Goal: Transaction & Acquisition: Purchase product/service

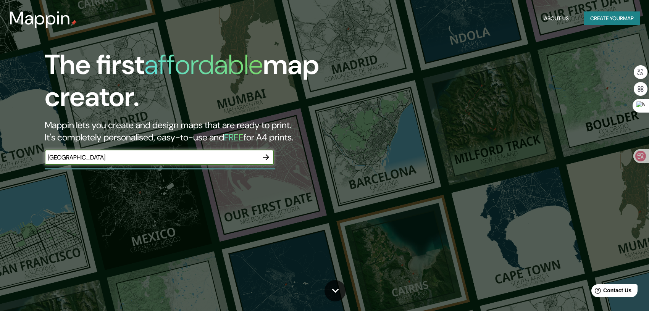
type input "[GEOGRAPHIC_DATA]"
click at [266, 155] on icon "button" at bounding box center [266, 157] width 9 height 9
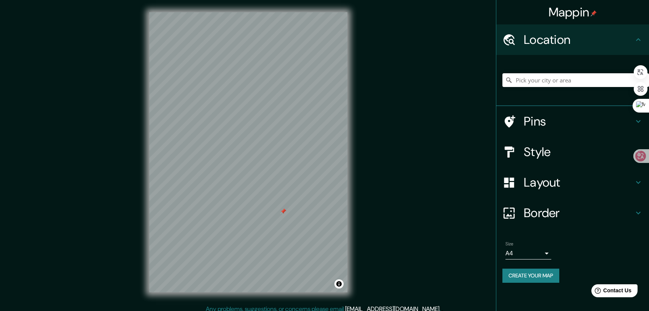
drag, startPoint x: 270, startPoint y: 151, endPoint x: 284, endPoint y: 210, distance: 60.9
click at [284, 210] on div at bounding box center [283, 211] width 6 height 6
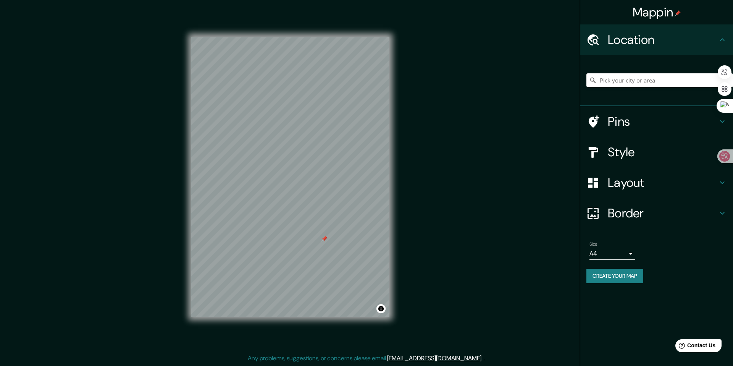
click at [633, 153] on h4 "Style" at bounding box center [663, 151] width 110 height 15
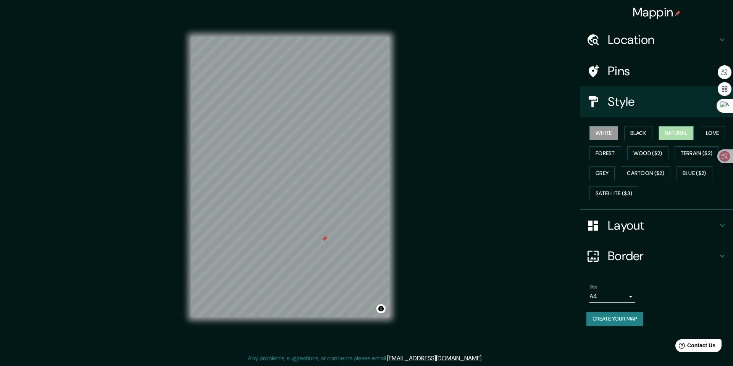
click at [649, 134] on button "Natural" at bounding box center [676, 133] width 35 height 14
click at [602, 172] on button "Grey" at bounding box center [602, 173] width 25 height 14
click at [603, 137] on button "White" at bounding box center [604, 133] width 29 height 14
click at [648, 155] on button "Wood ($2)" at bounding box center [647, 153] width 41 height 14
click at [381, 309] on button "Toggle attribution" at bounding box center [380, 308] width 9 height 9
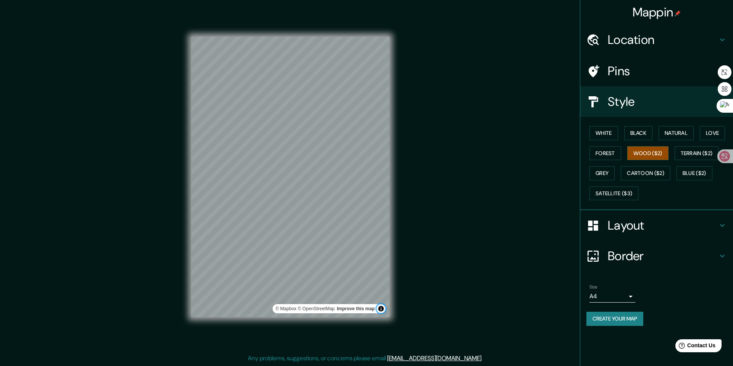
click at [381, 309] on button "Toggle attribution" at bounding box center [380, 308] width 9 height 9
click at [649, 152] on button "Terrain ($2)" at bounding box center [697, 153] width 44 height 14
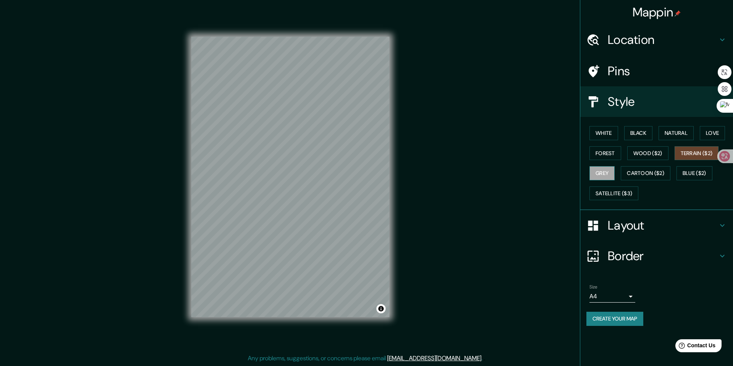
click at [595, 175] on button "Grey" at bounding box center [602, 173] width 25 height 14
click at [607, 193] on button "Satellite ($3)" at bounding box center [614, 193] width 49 height 14
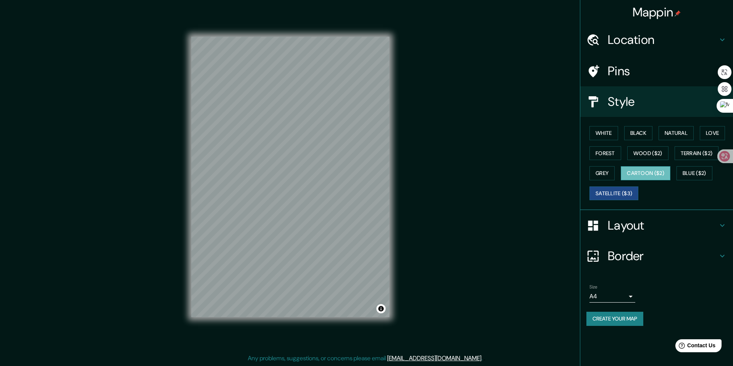
click at [649, 174] on button "Cartoon ($2)" at bounding box center [646, 173] width 50 height 14
click at [290, 184] on div "© Mapbox © OpenStreetMap Improve this map © Maxar" at bounding box center [290, 177] width 223 height 354
click at [645, 131] on button "Black" at bounding box center [638, 133] width 29 height 14
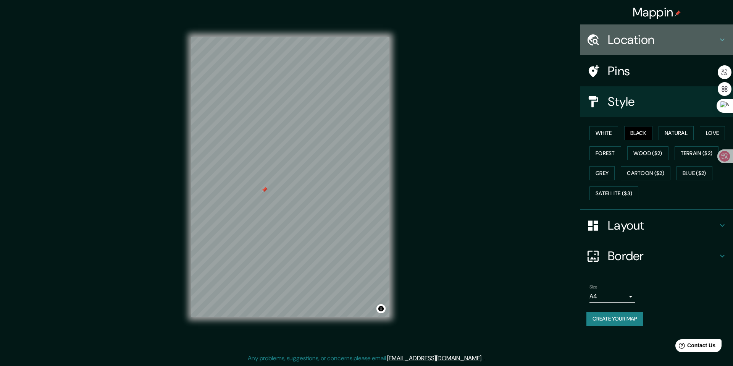
click at [649, 40] on h4 "Location" at bounding box center [663, 39] width 110 height 15
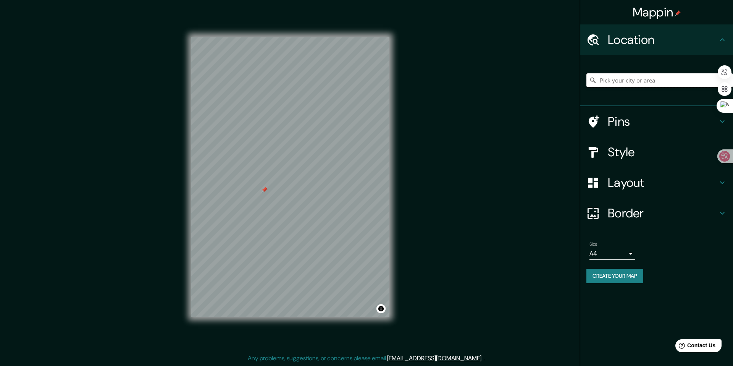
click at [633, 80] on input "Pick your city or area" at bounding box center [659, 80] width 147 height 14
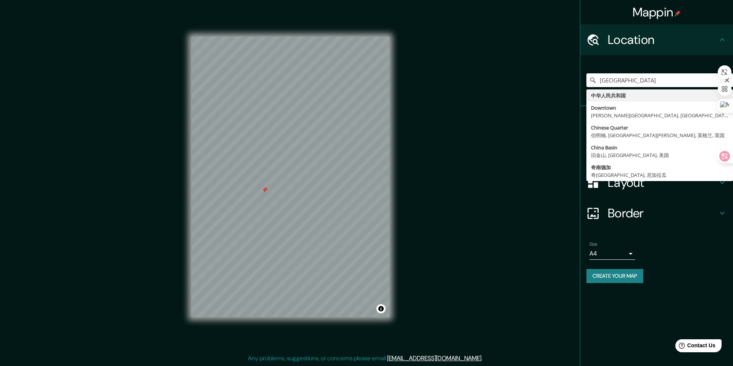
type input "中华人民共和国"
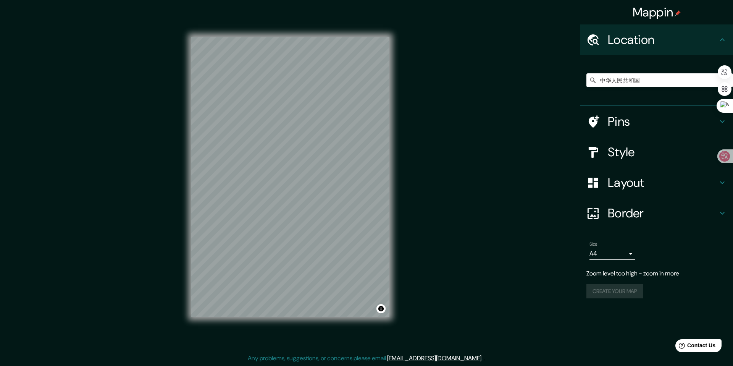
click at [649, 39] on h4 "Location" at bounding box center [663, 39] width 110 height 15
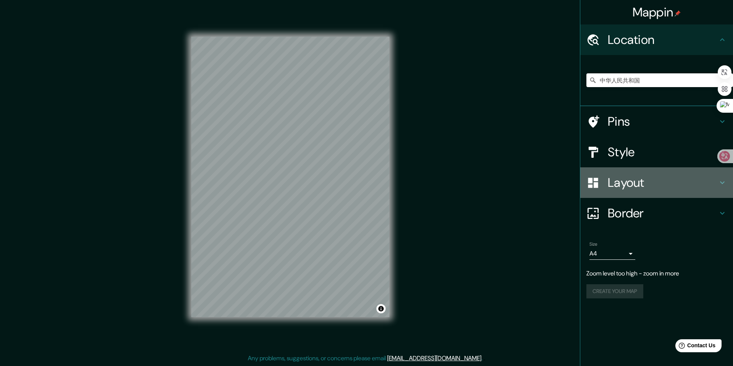
click at [649, 181] on icon at bounding box center [722, 182] width 9 height 9
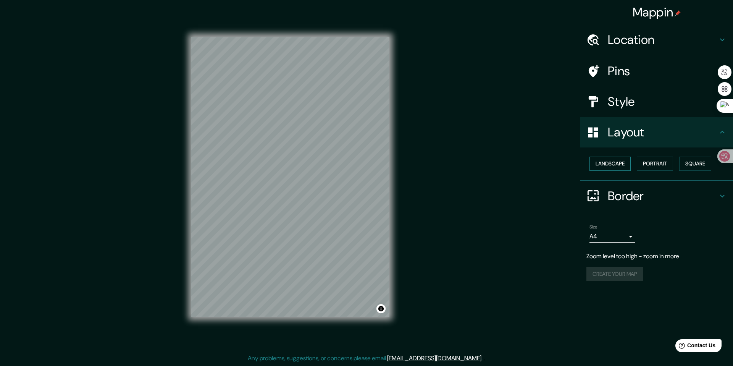
click at [623, 166] on button "Landscape" at bounding box center [610, 164] width 41 height 14
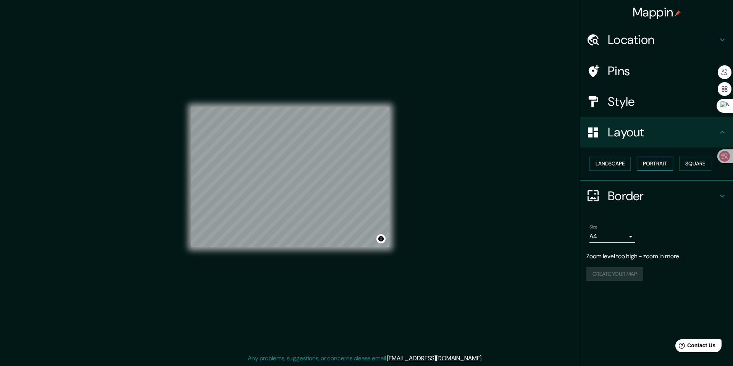
click at [649, 162] on button "Portrait" at bounding box center [655, 164] width 36 height 14
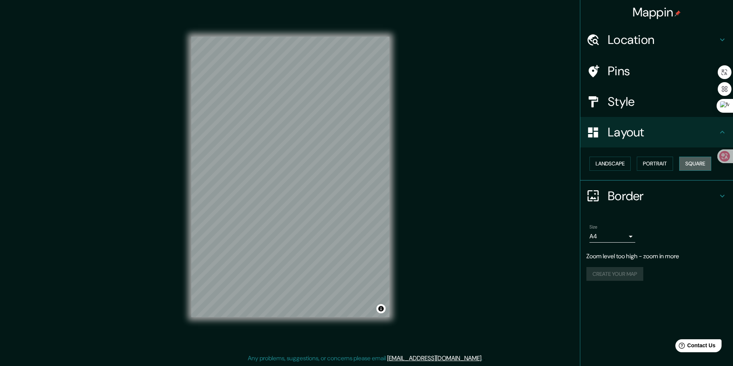
click at [649, 165] on button "Square" at bounding box center [695, 164] width 32 height 14
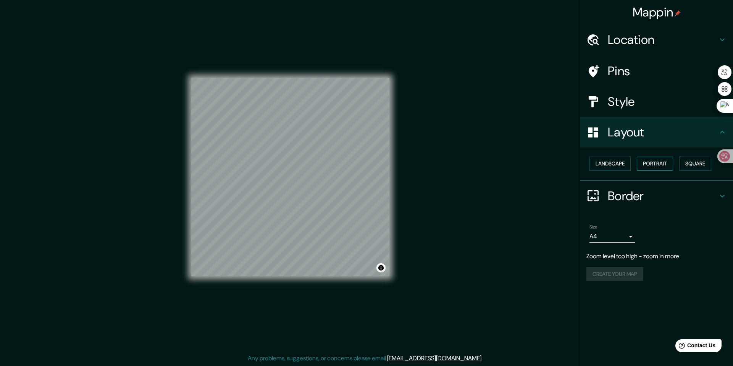
click at [649, 165] on button "Portrait" at bounding box center [655, 164] width 36 height 14
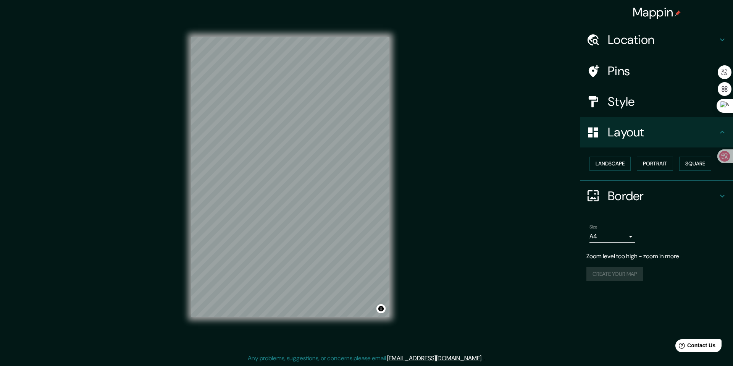
click at [649, 196] on icon at bounding box center [722, 195] width 5 height 3
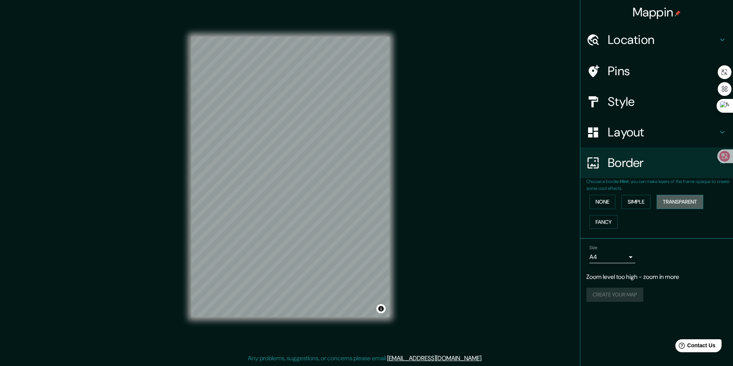
click at [649, 203] on button "Transparent" at bounding box center [680, 202] width 47 height 14
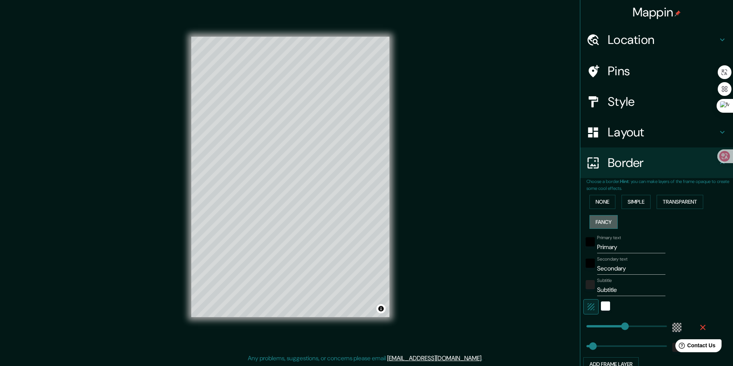
click at [602, 221] on button "Fancy" at bounding box center [604, 222] width 28 height 14
click at [649, 101] on icon at bounding box center [722, 101] width 5 height 3
type input "208"
type input "42"
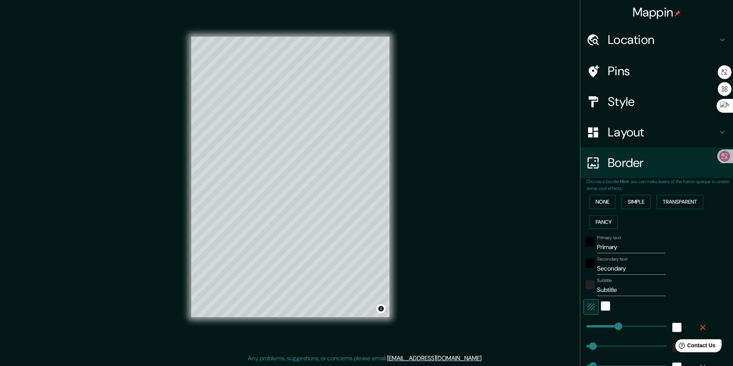
type input "21"
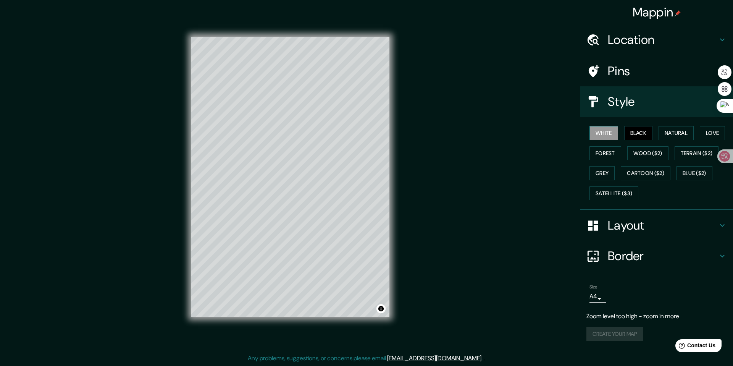
click at [606, 136] on button "White" at bounding box center [604, 133] width 29 height 14
click at [639, 136] on button "Black" at bounding box center [638, 133] width 29 height 14
click at [597, 155] on button "Forest" at bounding box center [606, 153] width 32 height 14
click at [634, 155] on button "Wood ($2)" at bounding box center [647, 153] width 41 height 14
click at [649, 43] on h4 "Location" at bounding box center [663, 39] width 110 height 15
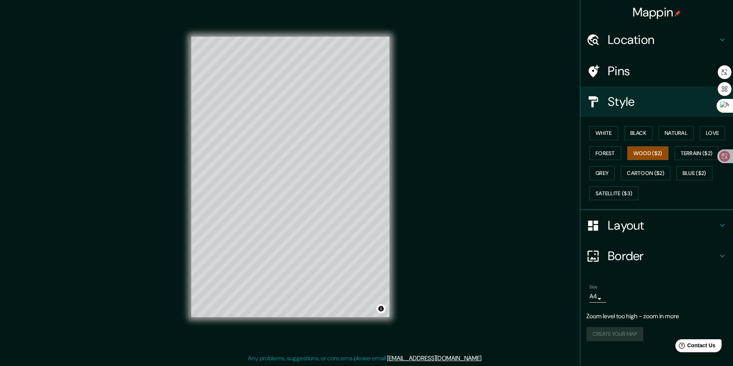
type input "208"
type input "42"
type input "21"
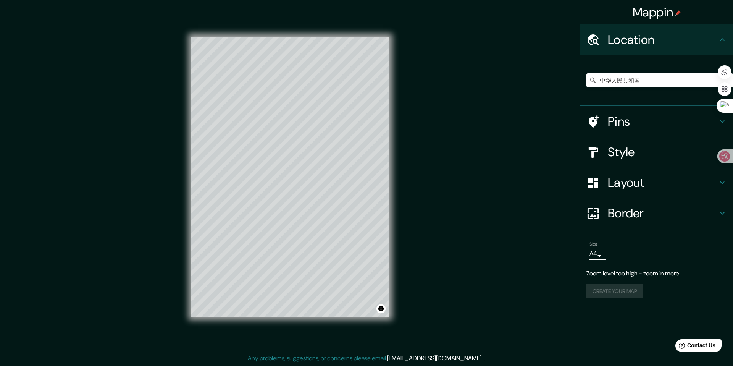
drag, startPoint x: 640, startPoint y: 78, endPoint x: 575, endPoint y: 81, distance: 65.3
click at [575, 81] on div "Mappin Location 中华人民共和国 Pins Style Layout Border Choose a border. Hint : you ca…" at bounding box center [366, 183] width 733 height 366
type input "s"
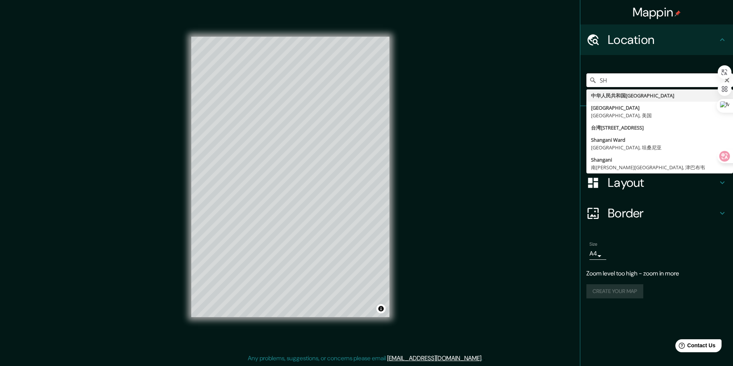
type input "S"
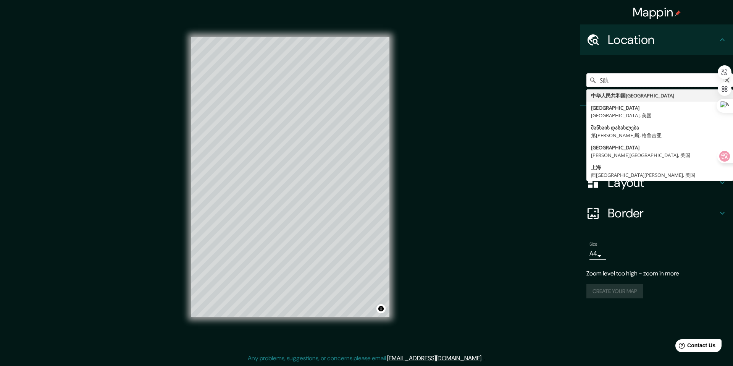
type input "S"
type input "中华人民共和国[GEOGRAPHIC_DATA]"
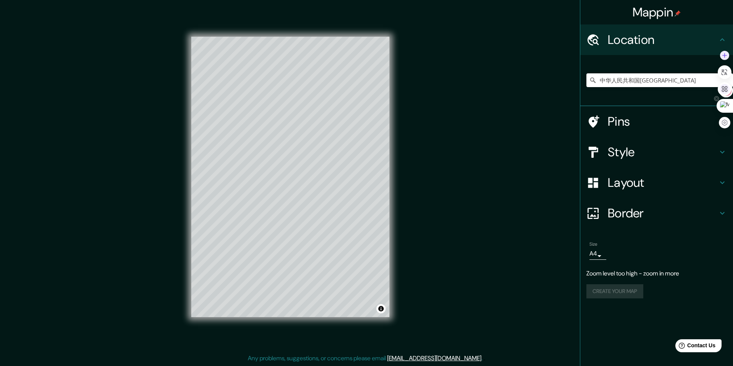
drag, startPoint x: 727, startPoint y: 153, endPoint x: 726, endPoint y: 85, distance: 68.4
click at [649, 85] on html "Mappin Location 中华人民共和国[GEOGRAPHIC_DATA] Pins Style Layout Border Choose a bord…" at bounding box center [366, 183] width 733 height 366
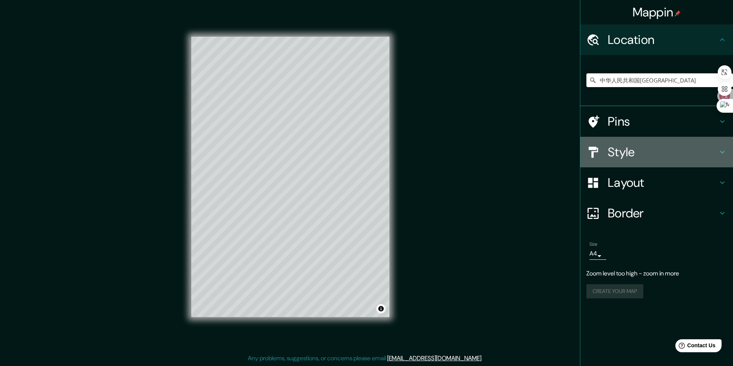
click at [649, 154] on icon at bounding box center [722, 151] width 9 height 9
type input "208"
type input "42"
type input "21"
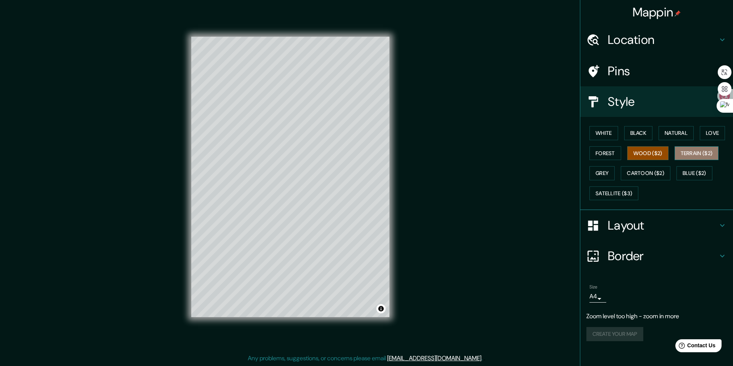
click at [649, 157] on button "Terrain ($2)" at bounding box center [697, 153] width 44 height 14
click at [649, 171] on button "Blue ($2)" at bounding box center [695, 173] width 36 height 14
click at [649, 174] on button "Cartoon ($2)" at bounding box center [646, 173] width 50 height 14
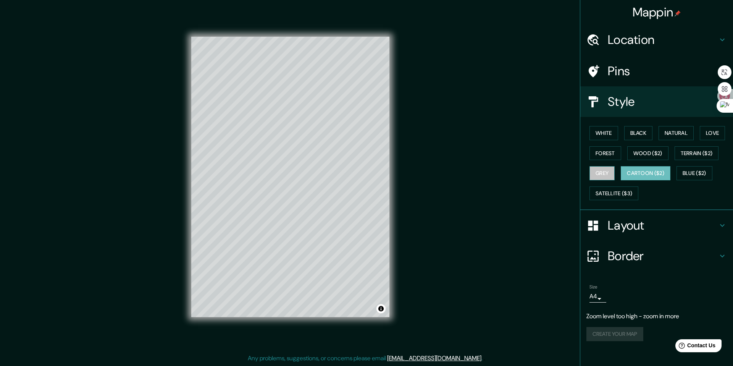
click at [603, 176] on button "Grey" at bounding box center [602, 173] width 25 height 14
drag, startPoint x: 725, startPoint y: 69, endPoint x: 695, endPoint y: 81, distance: 32.9
click at [649, 85] on body "Mappin Location 中华人民共和国[GEOGRAPHIC_DATA] Pins Style White Black Natural Love Fo…" at bounding box center [366, 183] width 733 height 366
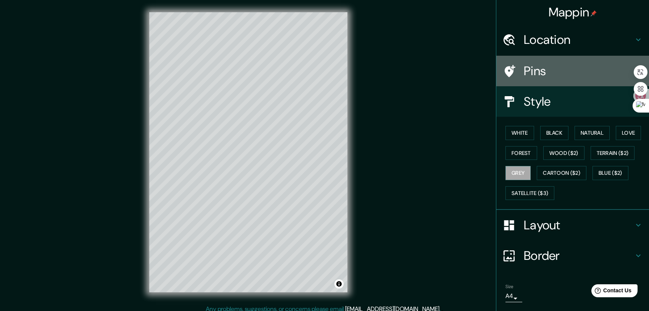
click at [554, 73] on h4 "Pins" at bounding box center [579, 70] width 110 height 15
type input "208"
type input "42"
type input "21"
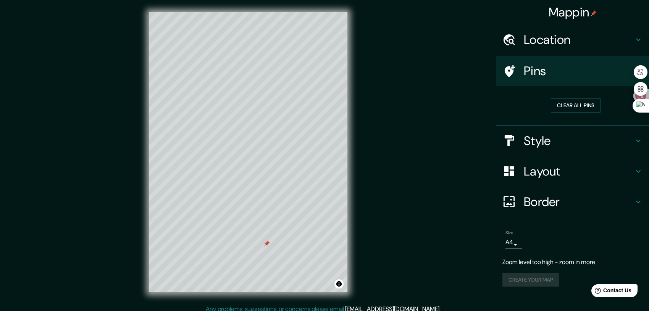
drag, startPoint x: 267, startPoint y: 249, endPoint x: 267, endPoint y: 246, distance: 3.8
click at [267, 246] on div at bounding box center [266, 244] width 6 height 6
click at [280, 145] on div at bounding box center [278, 144] width 6 height 6
click at [282, 139] on div at bounding box center [280, 139] width 6 height 6
click at [641, 142] on icon at bounding box center [638, 140] width 9 height 9
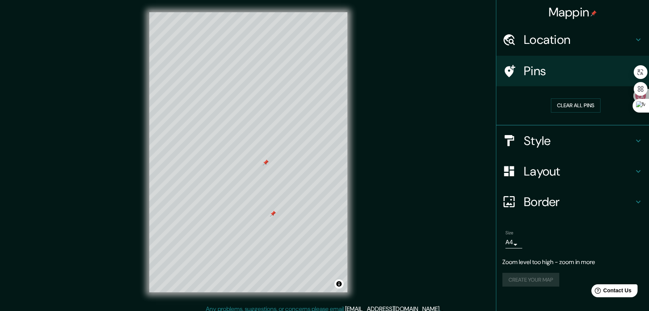
type input "208"
type input "42"
type input "21"
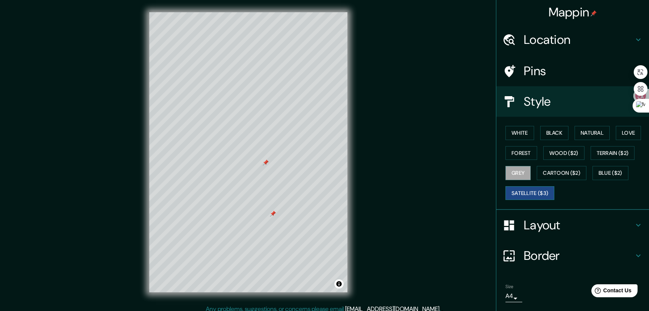
click at [541, 196] on button "Satellite ($3)" at bounding box center [530, 193] width 49 height 14
click at [511, 197] on button "Satellite ($3)" at bounding box center [530, 193] width 49 height 14
click at [575, 174] on button "Cartoon ($2)" at bounding box center [562, 173] width 50 height 14
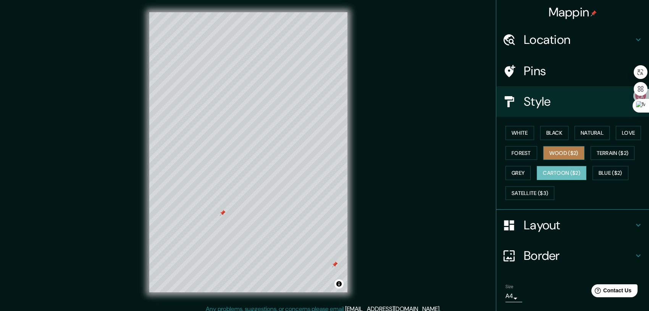
click at [560, 152] on button "Wood ($2)" at bounding box center [563, 153] width 41 height 14
click at [293, 184] on div at bounding box center [292, 183] width 6 height 6
click at [261, 224] on div at bounding box center [261, 223] width 6 height 6
click at [255, 229] on div at bounding box center [255, 227] width 6 height 6
click at [245, 162] on div at bounding box center [246, 162] width 6 height 6
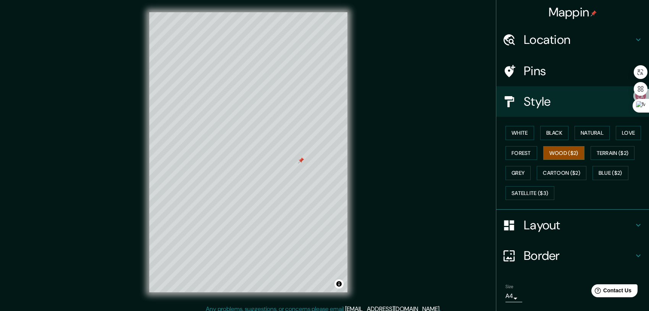
click at [301, 162] on div at bounding box center [301, 160] width 6 height 6
click at [302, 161] on div at bounding box center [303, 160] width 6 height 6
click at [325, 151] on div at bounding box center [325, 151] width 6 height 6
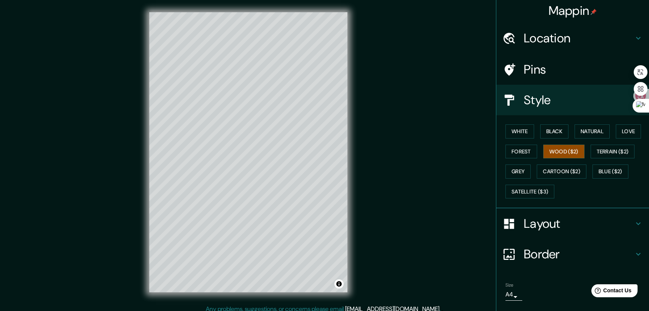
scroll to position [5, 0]
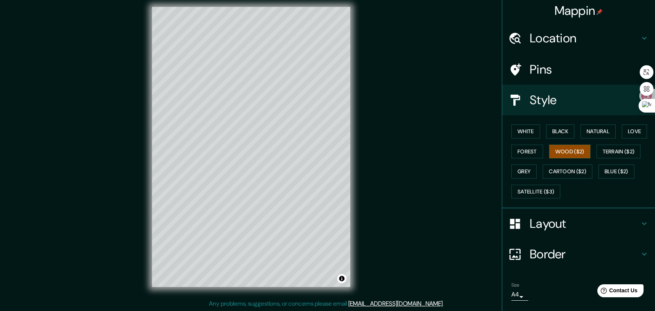
click at [511, 297] on body "Mappin Location 中华人民共和国[GEOGRAPHIC_DATA] Pins Style White Black Natural Love Fo…" at bounding box center [327, 150] width 655 height 311
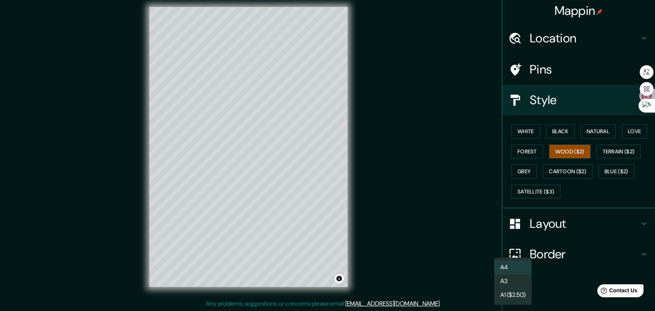
click at [517, 281] on li "A3" at bounding box center [512, 282] width 37 height 14
type input "a4"
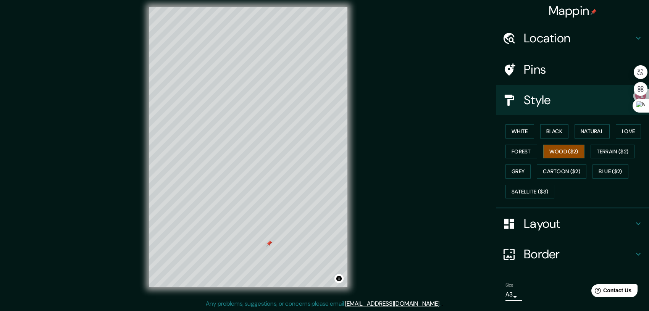
click at [270, 242] on div at bounding box center [269, 244] width 6 height 6
click at [627, 225] on h4 "Layout" at bounding box center [579, 223] width 110 height 15
type input "208"
type input "42"
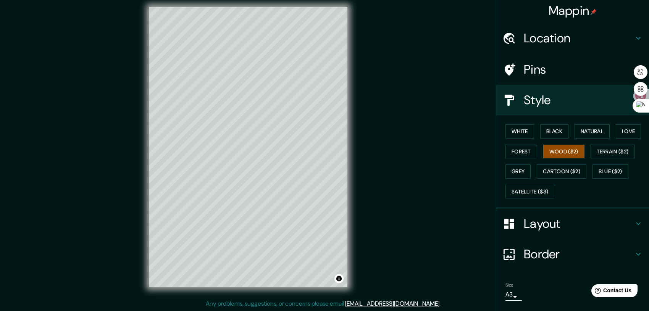
type input "21"
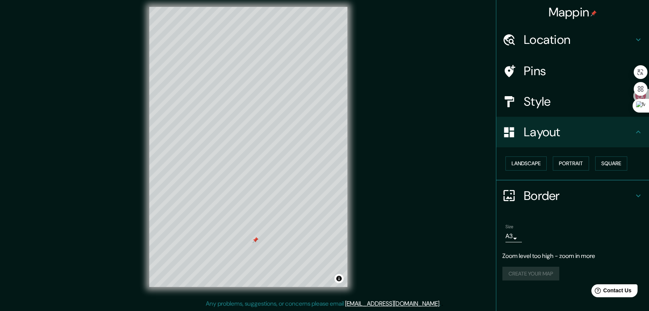
click at [252, 243] on div at bounding box center [255, 240] width 6 height 6
click at [587, 99] on h4 "Style" at bounding box center [579, 101] width 110 height 15
type input "208"
type input "42"
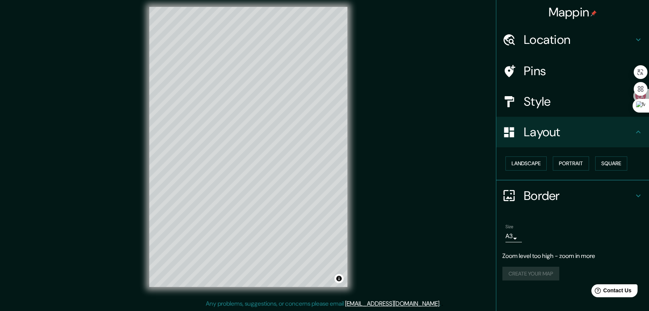
type input "21"
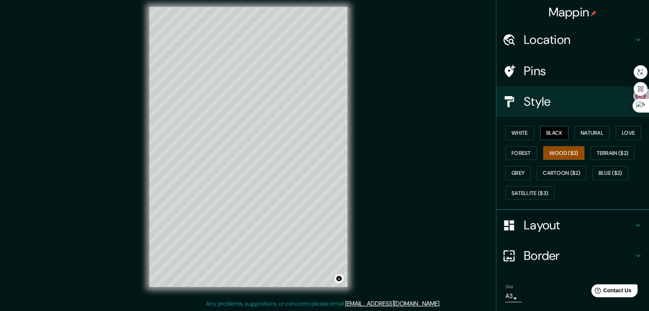
click at [540, 134] on button "Black" at bounding box center [554, 133] width 29 height 14
click at [517, 134] on button "White" at bounding box center [520, 133] width 29 height 14
click at [282, 7] on div at bounding box center [248, 7] width 198 height 0
click at [299, 122] on div at bounding box center [298, 122] width 6 height 6
click at [292, 130] on div at bounding box center [291, 129] width 6 height 6
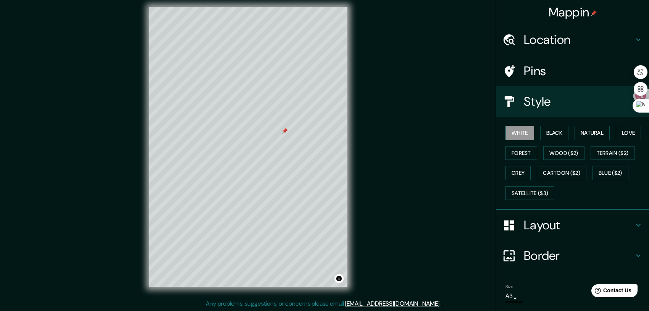
click at [286, 131] on div at bounding box center [285, 131] width 6 height 6
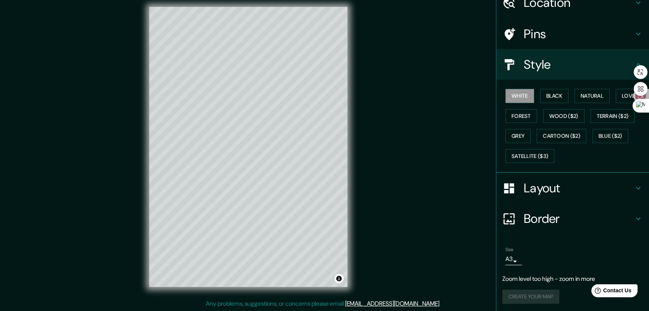
scroll to position [39, 0]
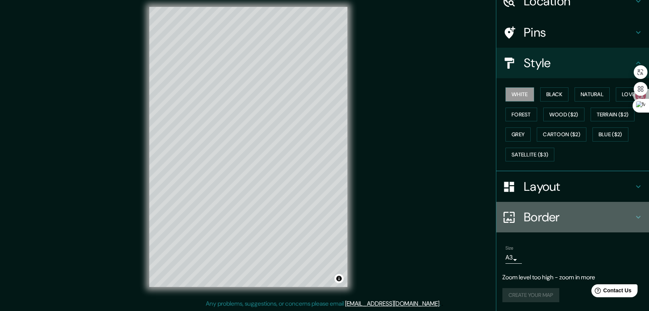
click at [634, 220] on icon at bounding box center [638, 217] width 9 height 9
type input "208"
type input "42"
type input "21"
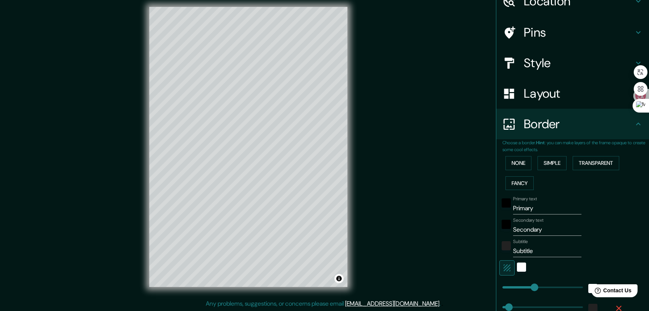
click at [530, 210] on input "Primary" at bounding box center [547, 208] width 68 height 12
type input "Prima"
type input "208"
type input "42"
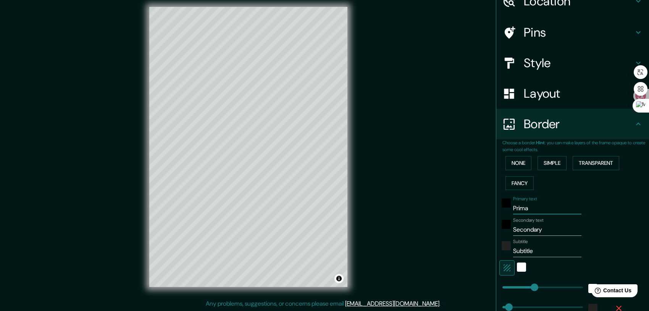
type input "21"
type input "Prim"
type input "208"
type input "42"
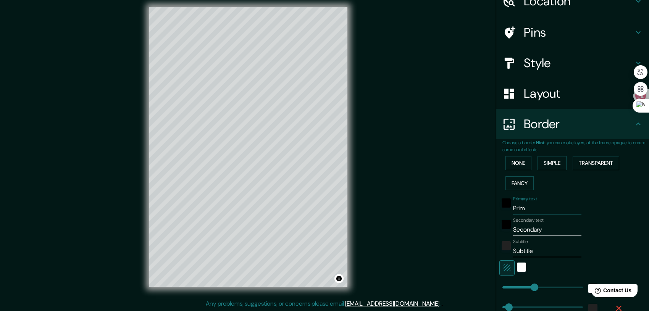
type input "21"
type input "Pri"
type input "208"
type input "42"
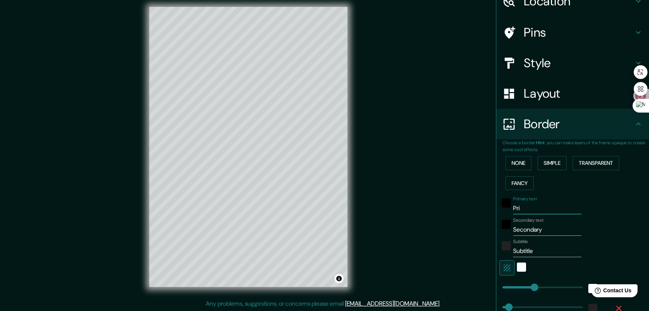
type input "21"
type input "Pr"
type input "208"
type input "42"
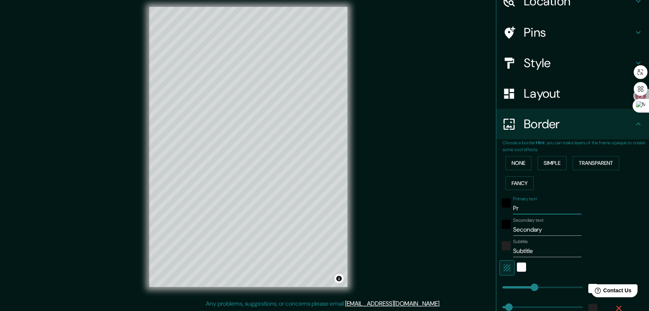
type input "21"
type input "P"
type input "208"
type input "42"
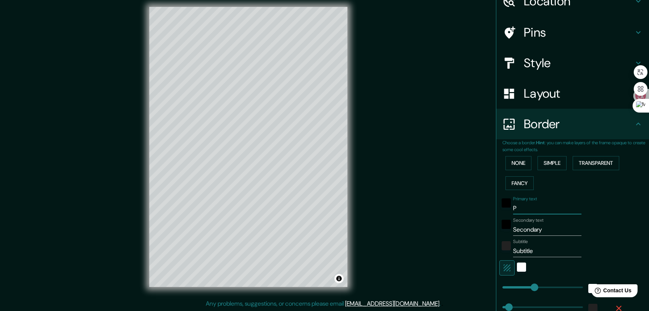
type input "21"
type input "208"
type input "42"
type input "21"
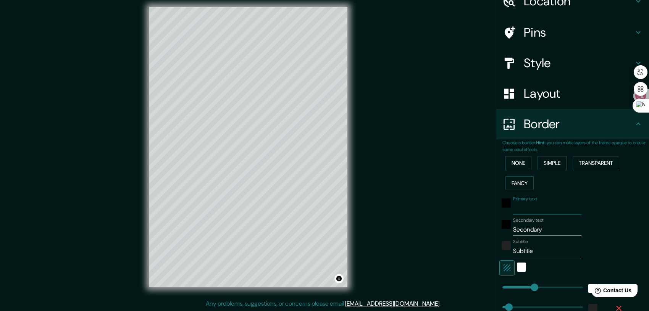
type input "S"
type input "208"
type input "42"
type input "21"
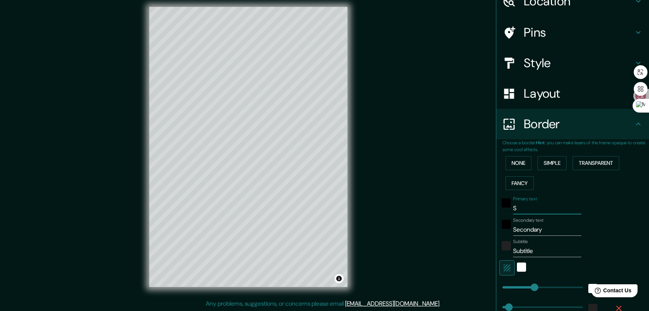
type input "S'h"
type input "208"
type input "42"
type input "21"
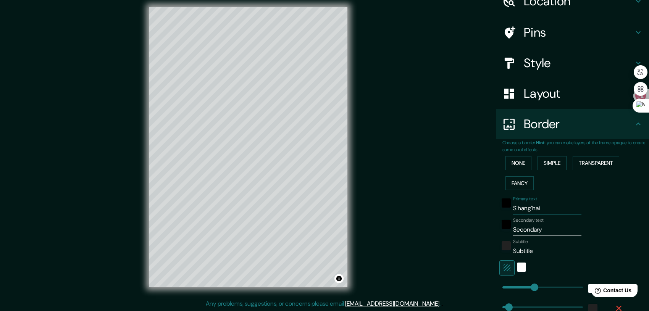
type input "S航海"
type input "208"
type input "42"
type input "21"
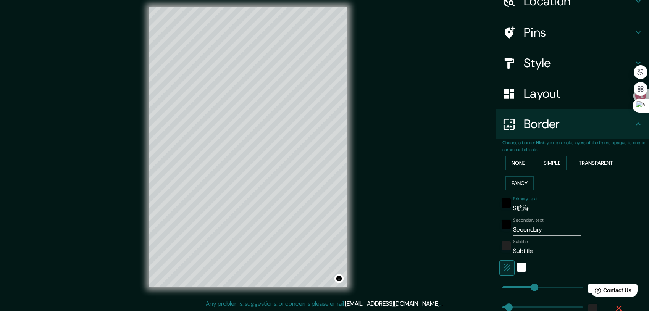
type input "S航"
type input "208"
type input "42"
type input "21"
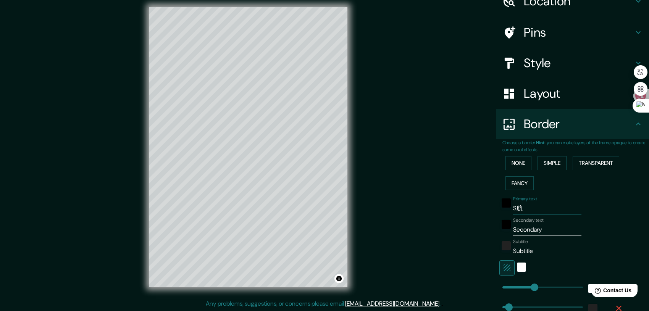
type input "S"
type input "208"
type input "42"
type input "21"
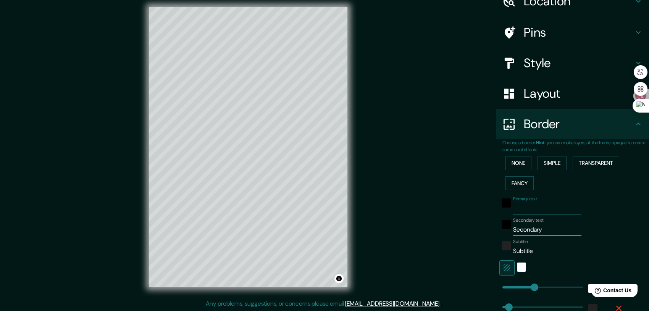
type input "208"
type input "42"
type input "21"
type input "s"
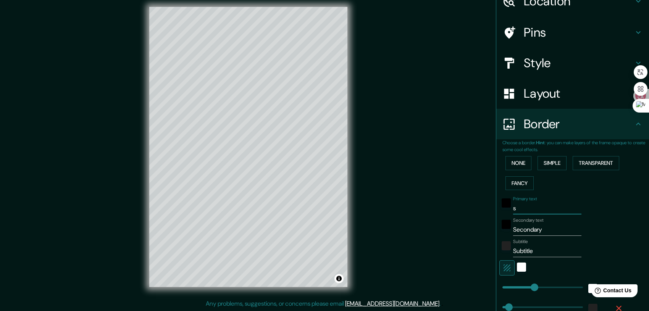
type input "208"
type input "42"
type input "21"
type input "sHA"
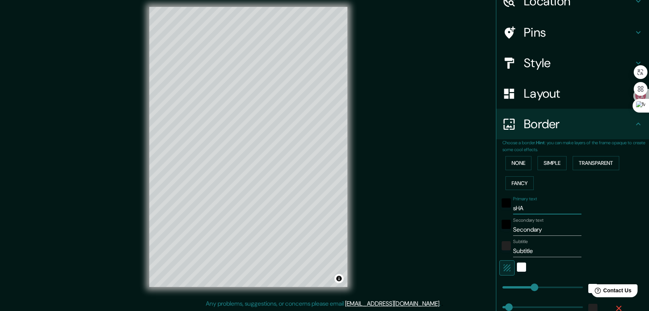
type input "208"
type input "42"
type input "21"
type input "s"
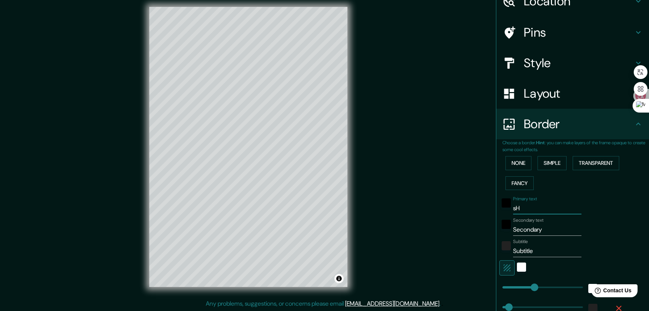
type input "208"
type input "42"
type input "21"
type input "208"
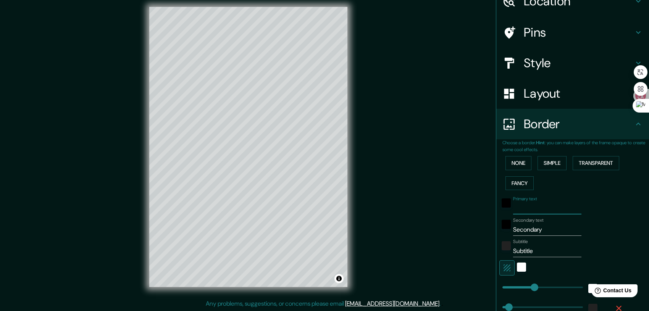
type input "42"
type input "21"
type input "S"
type input "208"
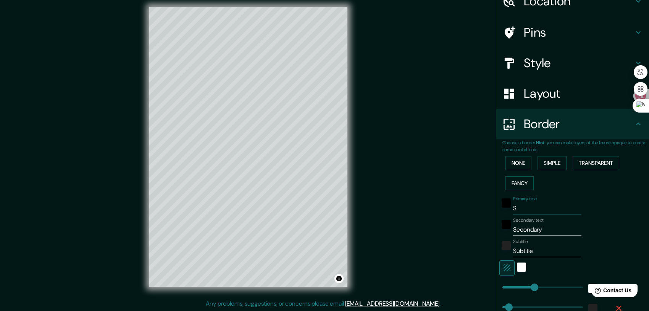
type input "42"
type input "21"
type input "S'h"
type input "208"
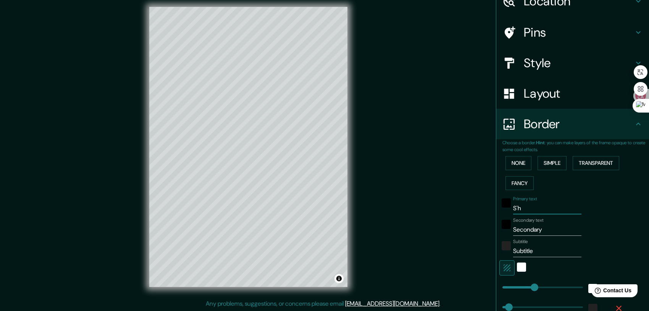
type input "42"
type input "21"
type input "Shan"
type input "208"
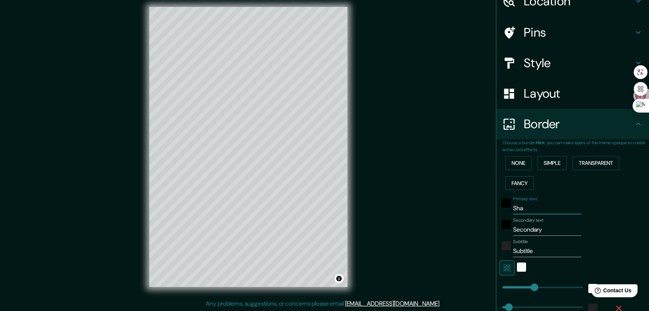
type input "42"
type input "21"
type input "[PERSON_NAME]"
type input "208"
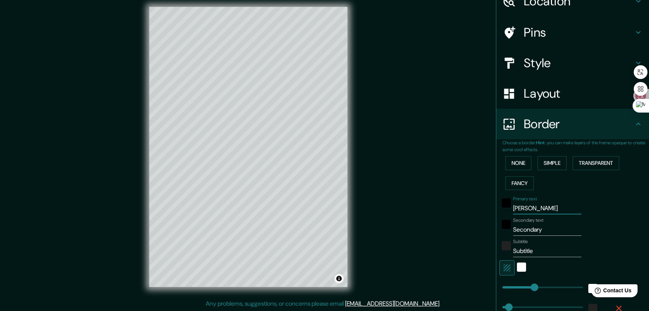
type input "42"
type input "21"
type input "S'hang'ha"
type input "208"
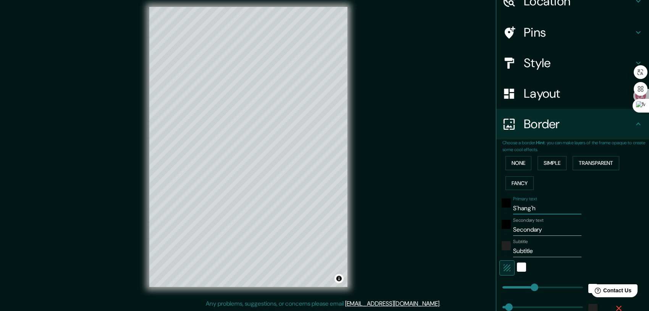
type input "42"
type input "21"
type input "S'hang'hai"
type input "208"
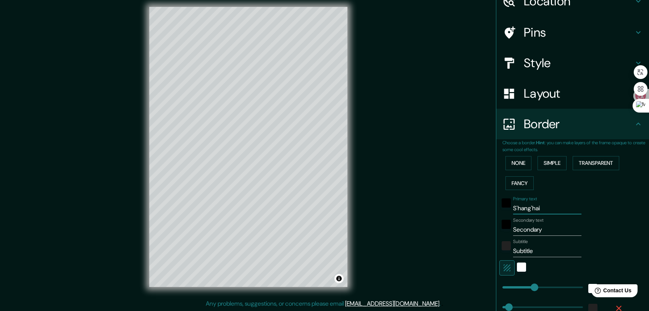
type input "42"
type input "21"
type input "S航海"
type input "208"
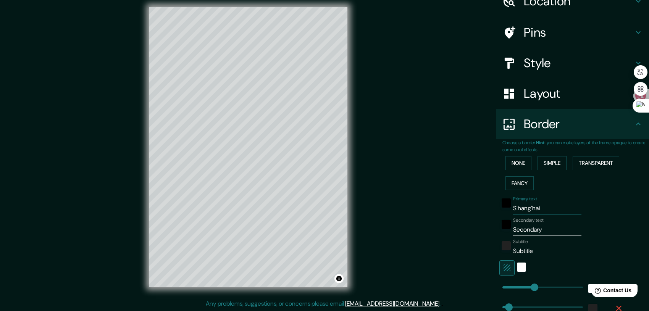
type input "42"
type input "21"
type input "S"
type input "208"
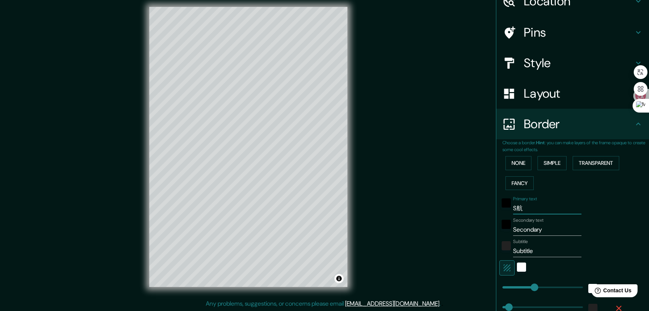
type input "42"
type input "21"
type input "208"
type input "42"
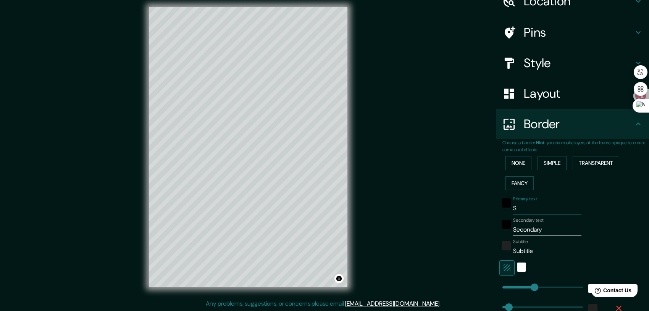
type input "42"
type input "21"
type input "s"
type input "208"
type input "42"
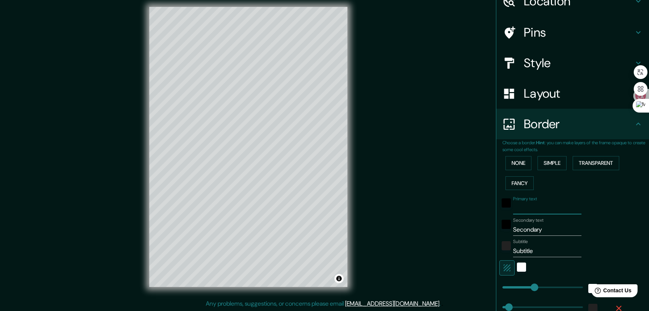
type input "42"
type input "21"
type input "sHANGAHI"
type input "208"
type input "42"
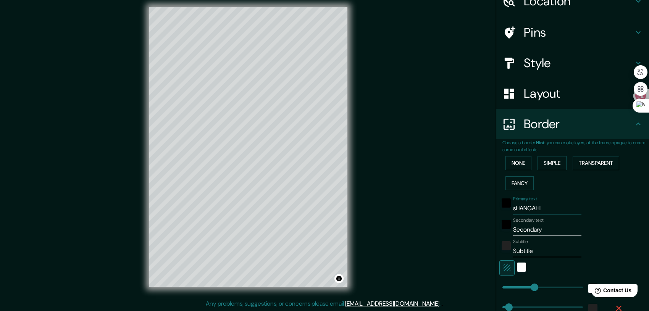
type input "42"
type input "21"
type input "sHANGAHI"
type input "208"
type input "42"
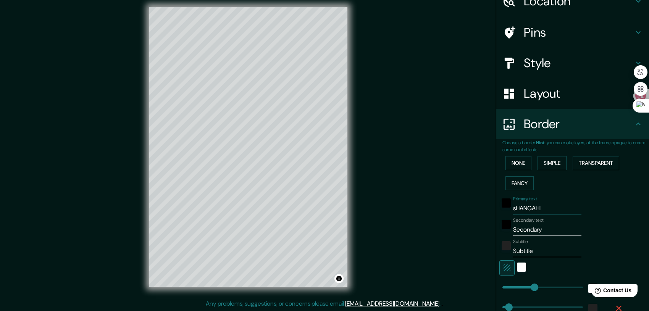
type input "42"
type input "21"
type input "sHANGAH"
type input "208"
type input "42"
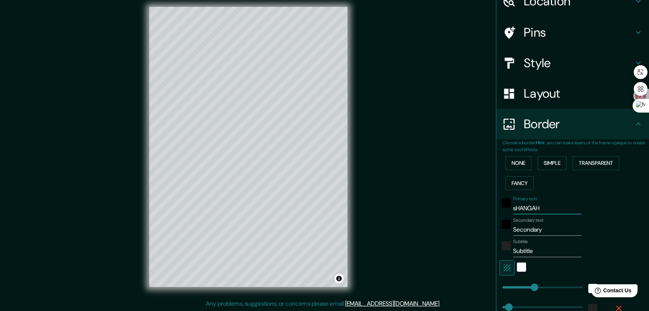
type input "42"
type input "21"
type input "sHANGA"
type input "208"
type input "42"
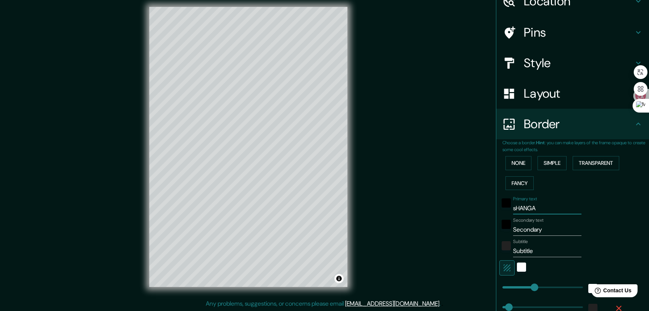
type input "42"
type input "21"
type input "sHANG"
type input "208"
type input "42"
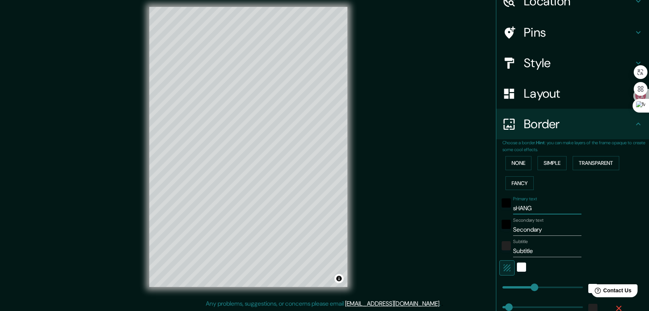
type input "42"
type input "21"
type input "sHAN"
type input "208"
type input "42"
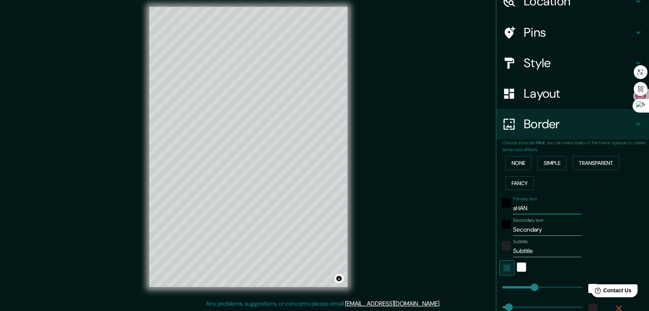
type input "42"
type input "21"
type input "sHA"
click at [538, 229] on input "Secondary" at bounding box center [547, 230] width 68 height 12
click at [519, 253] on input "Subtitle" at bounding box center [547, 251] width 68 height 12
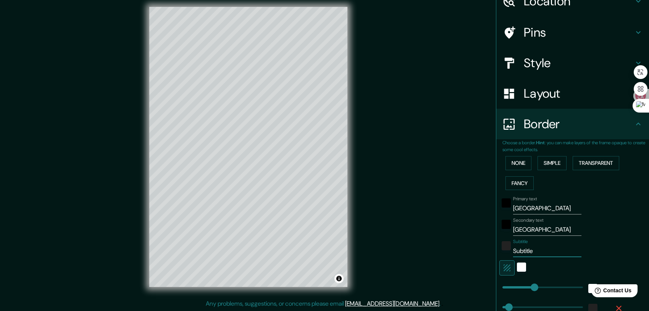
drag, startPoint x: 535, startPoint y: 252, endPoint x: 507, endPoint y: 252, distance: 28.3
click at [507, 252] on div "Subtitle Subtitle" at bounding box center [561, 248] width 125 height 18
click at [586, 260] on div at bounding box center [561, 267] width 125 height 15
click at [588, 252] on div "Subtitle" at bounding box center [561, 248] width 125 height 18
click at [388, 184] on div "Mappin Location 中华人民共和国[GEOGRAPHIC_DATA] Pins Style Layout Border Choose a bord…" at bounding box center [324, 153] width 649 height 317
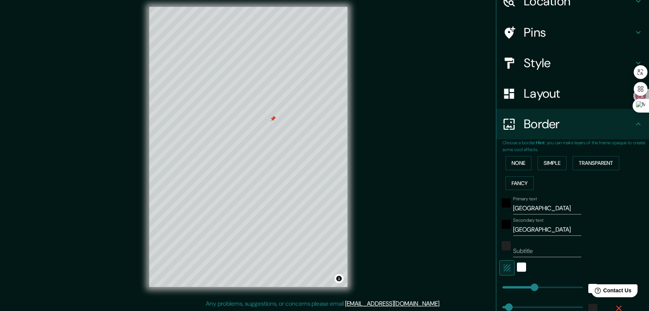
click at [274, 120] on div at bounding box center [273, 119] width 6 height 6
click at [276, 146] on div at bounding box center [276, 145] width 6 height 6
click at [285, 181] on div at bounding box center [284, 180] width 6 height 6
click at [513, 181] on button "Fancy" at bounding box center [520, 183] width 28 height 14
click at [514, 163] on button "None" at bounding box center [519, 163] width 26 height 14
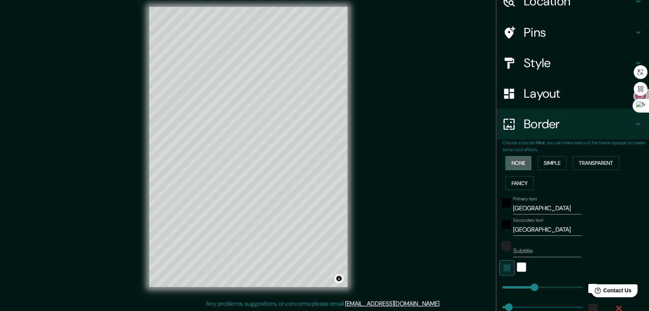
scroll to position [0, 0]
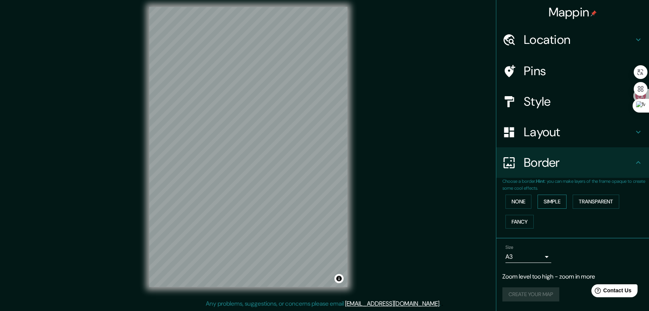
click at [564, 205] on button "Simple" at bounding box center [552, 202] width 29 height 14
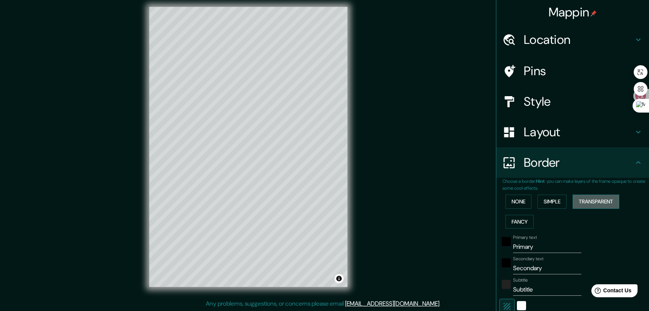
click at [582, 200] on button "Transparent" at bounding box center [596, 202] width 47 height 14
click at [566, 201] on div "None Simple Transparent Fancy" at bounding box center [575, 212] width 147 height 40
click at [556, 204] on button "Simple" at bounding box center [552, 202] width 29 height 14
click at [617, 135] on h4 "Layout" at bounding box center [579, 131] width 110 height 15
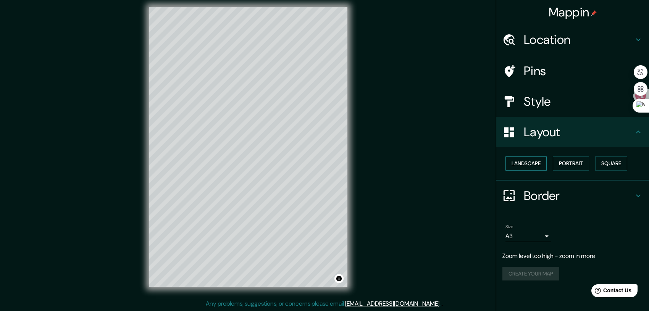
click at [539, 162] on button "Landscape" at bounding box center [526, 164] width 41 height 14
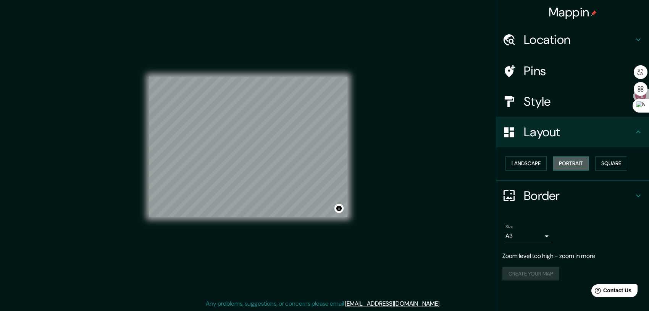
click at [585, 162] on button "Portrait" at bounding box center [571, 164] width 36 height 14
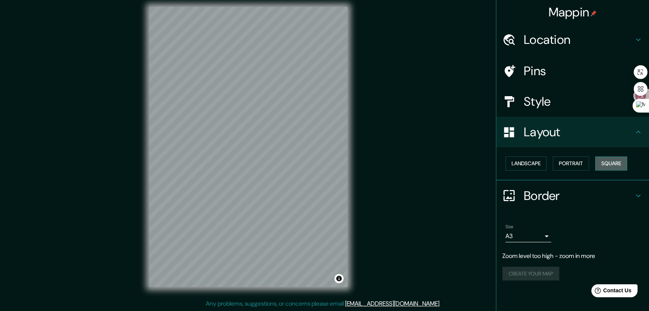
click at [616, 163] on button "Square" at bounding box center [611, 164] width 32 height 14
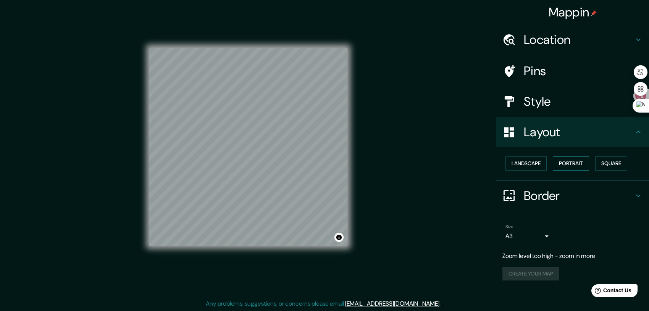
click at [562, 163] on button "Portrait" at bounding box center [571, 164] width 36 height 14
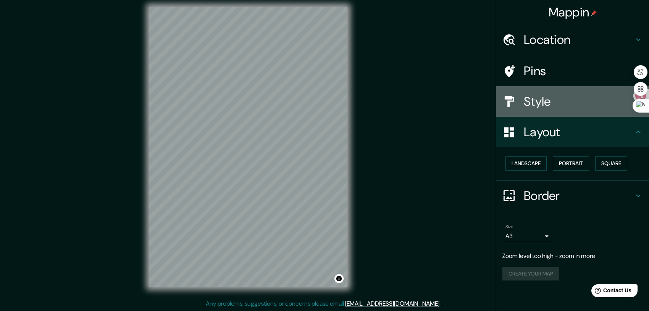
click at [625, 107] on h4 "Style" at bounding box center [579, 101] width 110 height 15
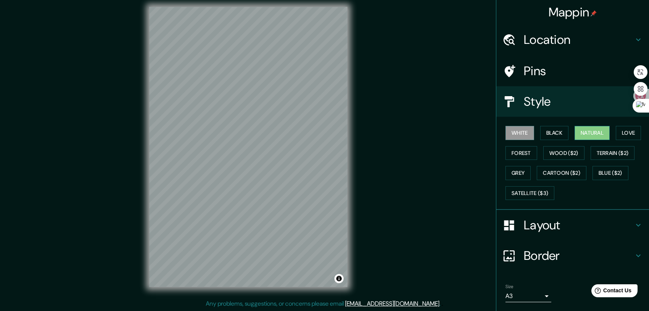
click at [583, 133] on button "Natural" at bounding box center [592, 133] width 35 height 14
click at [556, 131] on button "Black" at bounding box center [554, 133] width 29 height 14
click at [520, 136] on button "White" at bounding box center [520, 133] width 29 height 14
click at [540, 132] on button "Black" at bounding box center [554, 133] width 29 height 14
click at [548, 129] on button "Black" at bounding box center [554, 133] width 29 height 14
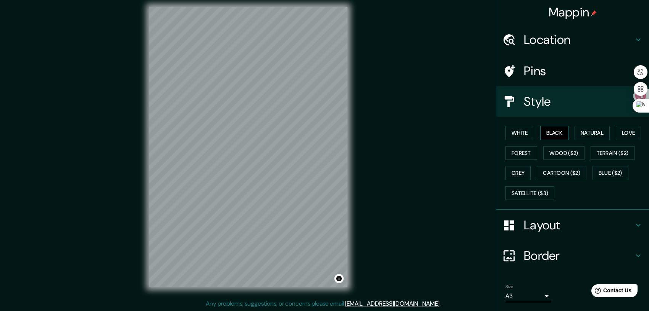
click at [546, 132] on button "Black" at bounding box center [554, 133] width 29 height 14
click at [622, 130] on button "Love" at bounding box center [628, 133] width 25 height 14
click at [622, 131] on button "Love" at bounding box center [628, 133] width 25 height 14
click at [621, 225] on h4 "Layout" at bounding box center [579, 225] width 110 height 15
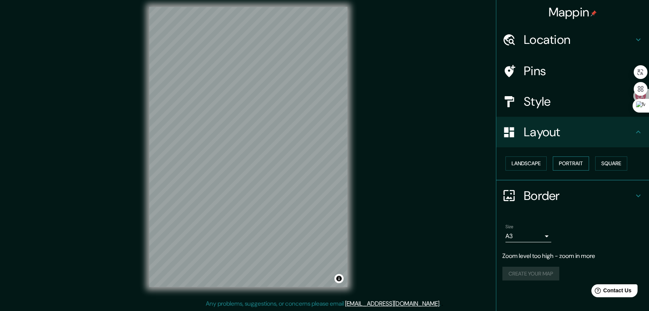
click at [564, 164] on button "Portrait" at bounding box center [571, 164] width 36 height 14
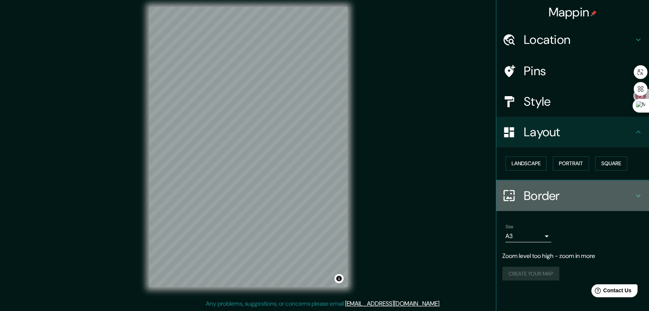
click at [565, 194] on h4 "Border" at bounding box center [579, 195] width 110 height 15
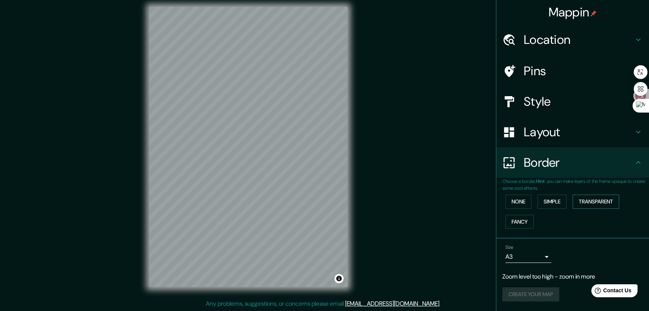
click at [585, 202] on button "Transparent" at bounding box center [596, 202] width 47 height 14
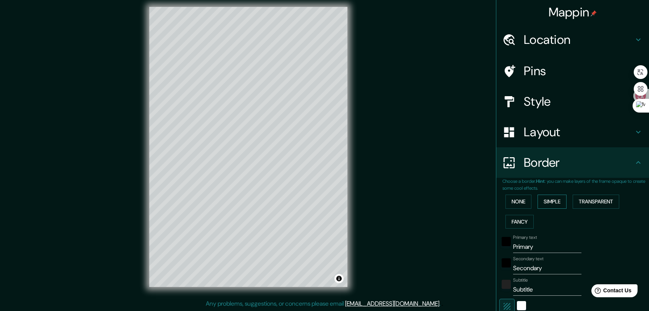
click at [553, 202] on button "Simple" at bounding box center [552, 202] width 29 height 14
click at [541, 243] on input "Primary" at bounding box center [547, 247] width 68 height 12
click at [528, 265] on input "Secondary" at bounding box center [547, 268] width 68 height 12
drag, startPoint x: 540, startPoint y: 268, endPoint x: 486, endPoint y: 267, distance: 53.5
click at [486, 267] on div "Mappin Location 中华人民共和国[GEOGRAPHIC_DATA] Pins Style Layout Border Choose a bord…" at bounding box center [324, 153] width 649 height 317
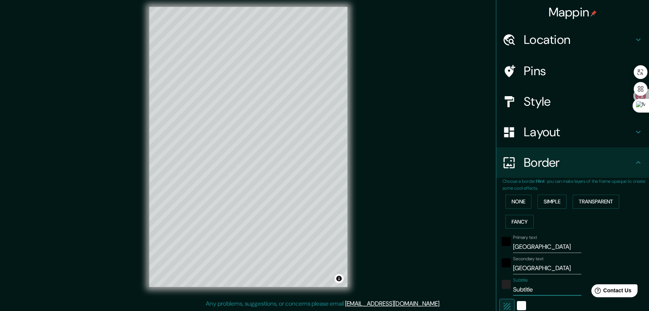
click at [533, 290] on input "Subtitle" at bounding box center [547, 290] width 68 height 12
drag, startPoint x: 534, startPoint y: 290, endPoint x: 507, endPoint y: 288, distance: 26.8
click at [513, 288] on input "Subtitle" at bounding box center [547, 290] width 68 height 12
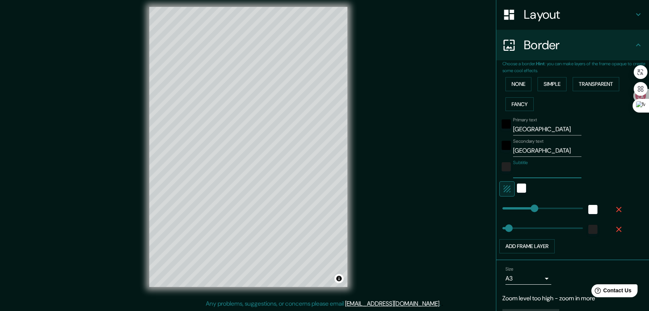
scroll to position [139, 0]
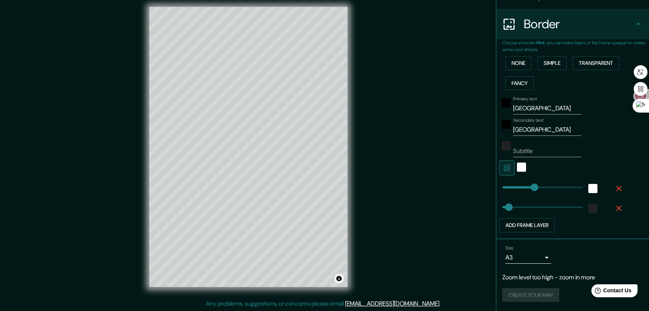
click at [588, 253] on div "Size A3 a4" at bounding box center [572, 254] width 141 height 24
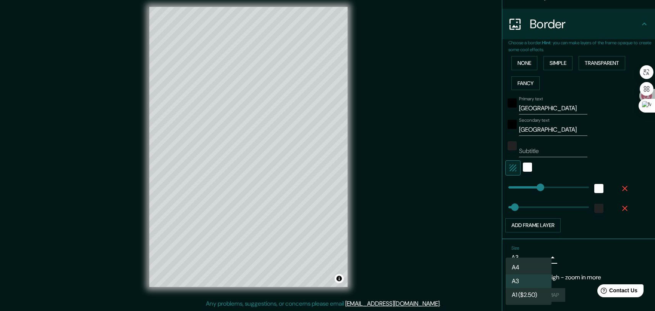
click at [542, 258] on body "Mappin Location 中华人民共和国[GEOGRAPHIC_DATA] Pins Style Layout Border Choose a bord…" at bounding box center [327, 150] width 655 height 311
click at [528, 281] on li "A3" at bounding box center [529, 282] width 46 height 14
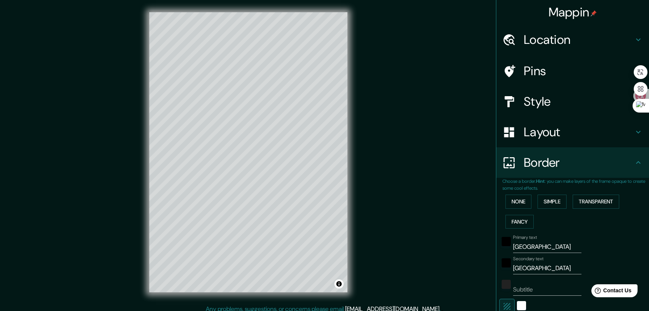
scroll to position [0, 0]
drag, startPoint x: 640, startPoint y: 71, endPoint x: 645, endPoint y: 18, distance: 53.3
click at [638, 8] on body "Mappin Location 中华人民共和国[GEOGRAPHIC_DATA] Pins Style Layout Border Choose a bord…" at bounding box center [324, 155] width 649 height 311
drag, startPoint x: 635, startPoint y: 105, endPoint x: 631, endPoint y: -14, distance: 119.6
click at [631, 3] on div "⌘M" at bounding box center [634, 10] width 29 height 14
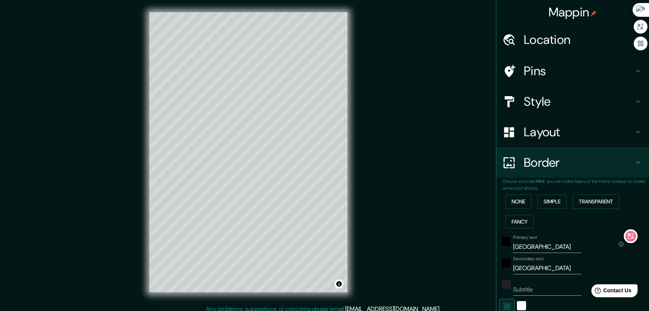
drag, startPoint x: 641, startPoint y: 93, endPoint x: 631, endPoint y: 237, distance: 145.1
click at [631, 237] on div at bounding box center [631, 236] width 14 height 14
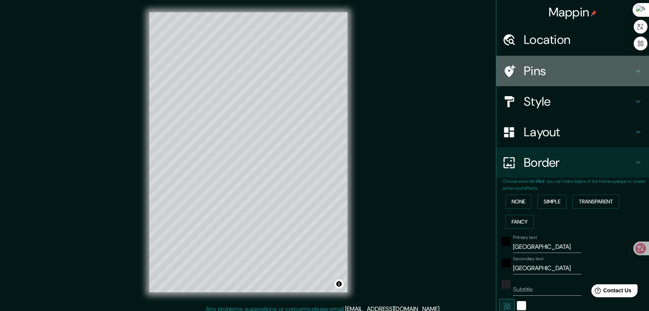
click at [634, 70] on icon at bounding box center [638, 70] width 9 height 9
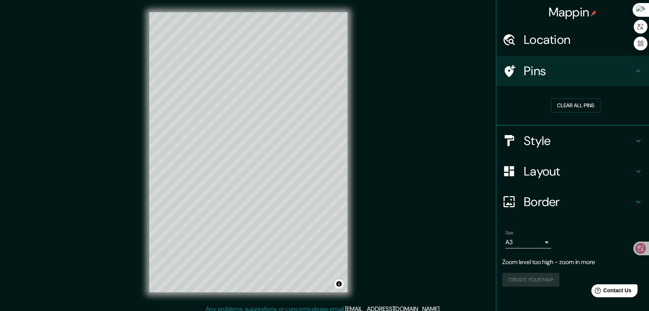
click at [638, 71] on icon at bounding box center [638, 70] width 9 height 9
click at [637, 68] on icon at bounding box center [638, 70] width 9 height 9
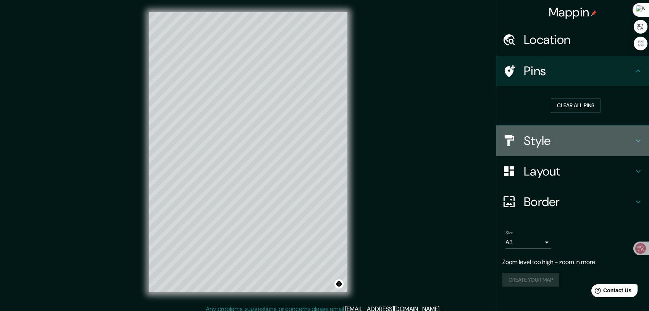
click at [636, 136] on icon at bounding box center [638, 140] width 9 height 9
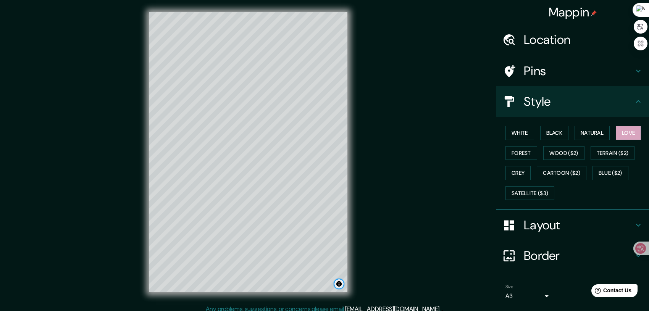
click at [340, 286] on button "Toggle attribution" at bounding box center [338, 283] width 9 height 9
click at [339, 282] on button "Toggle attribution" at bounding box center [338, 283] width 9 height 9
click at [635, 71] on icon at bounding box center [638, 70] width 9 height 9
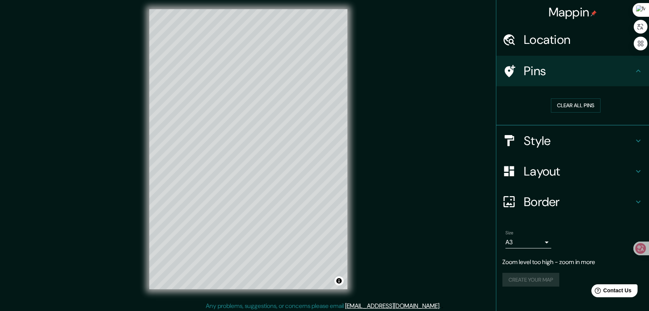
scroll to position [5, 0]
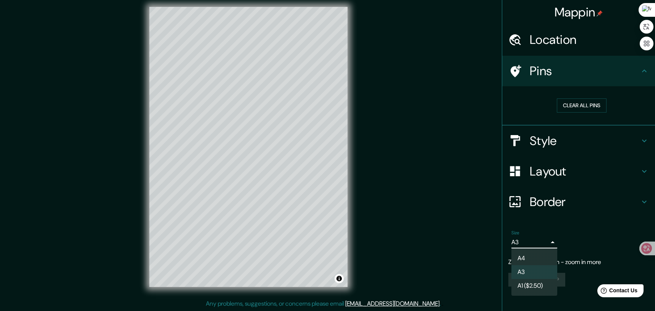
click at [544, 244] on body "Mappin Location 中华人民共和国[GEOGRAPHIC_DATA] Pins Clear all pins Style Layout Borde…" at bounding box center [327, 150] width 655 height 311
click at [527, 288] on li "A1 ($2.50)" at bounding box center [534, 286] width 46 height 14
click at [548, 244] on body "Mappin Location 中华人民共和国[GEOGRAPHIC_DATA] Pins Clear all pins Style Layout Borde…" at bounding box center [327, 150] width 655 height 311
click at [528, 271] on li "A3" at bounding box center [534, 272] width 46 height 14
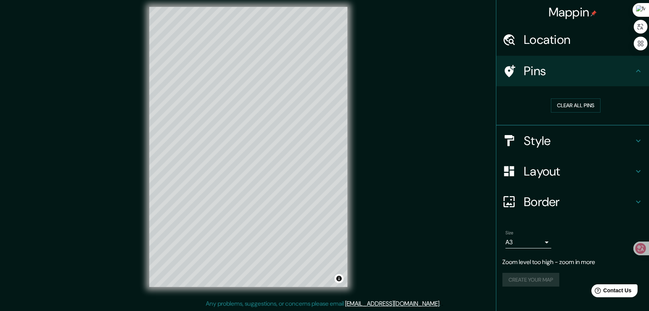
drag, startPoint x: 396, startPoint y: 128, endPoint x: 395, endPoint y: 192, distance: 64.5
click at [395, 192] on div "Mappin Location 中华人民共和国[GEOGRAPHIC_DATA] Pins Clear all pins Style Layout Borde…" at bounding box center [324, 153] width 649 height 317
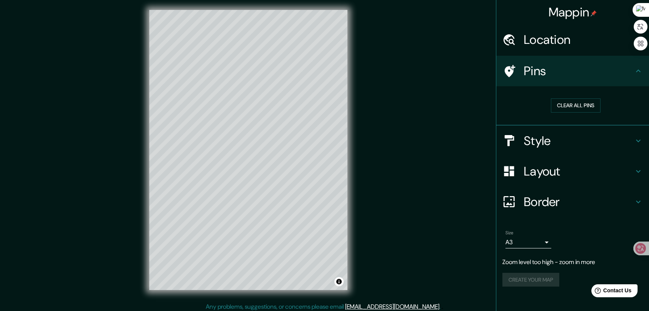
scroll to position [0, 0]
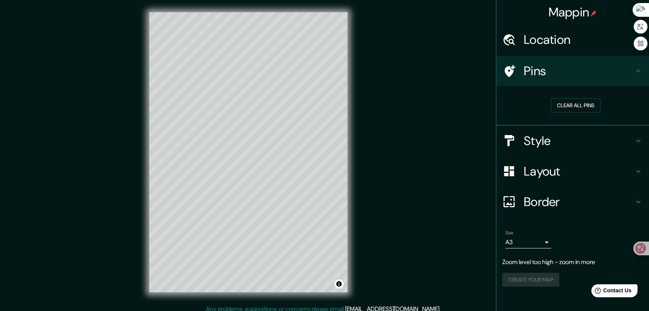
click at [566, 10] on h4 "Mappin" at bounding box center [573, 12] width 48 height 15
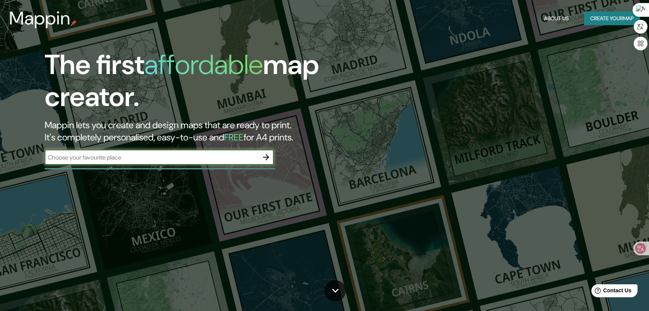
click at [195, 161] on input "text" at bounding box center [152, 157] width 214 height 9
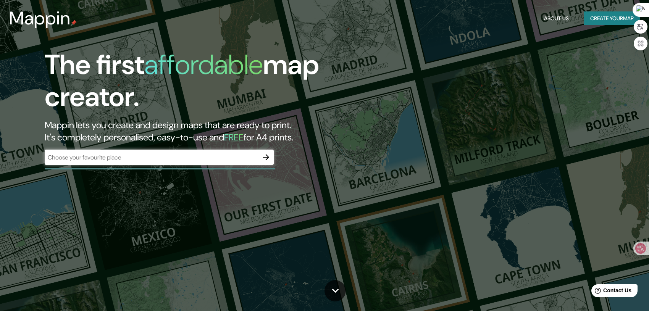
drag, startPoint x: 367, startPoint y: 184, endPoint x: 419, endPoint y: 174, distance: 53.2
click at [419, 174] on div "The first affordable map creator. Mappin lets you create and design maps that a…" at bounding box center [324, 155] width 649 height 311
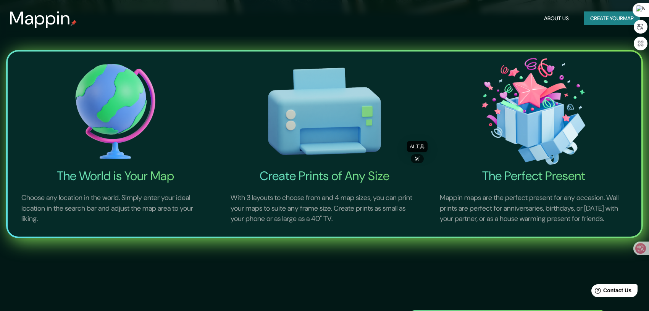
scroll to position [299, 0]
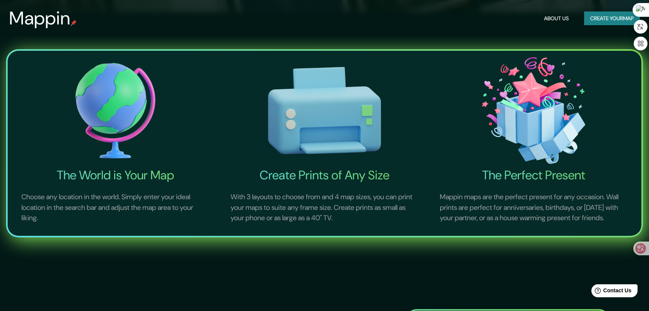
click at [220, 181] on div "Create Prints of Any Size With 3 layouts to choose from and 4 map sizes, you ca…" at bounding box center [322, 142] width 209 height 182
click at [294, 184] on p "With 3 layouts to choose from and 4 map sizes, you can print your maps to suite…" at bounding box center [324, 208] width 206 height 50
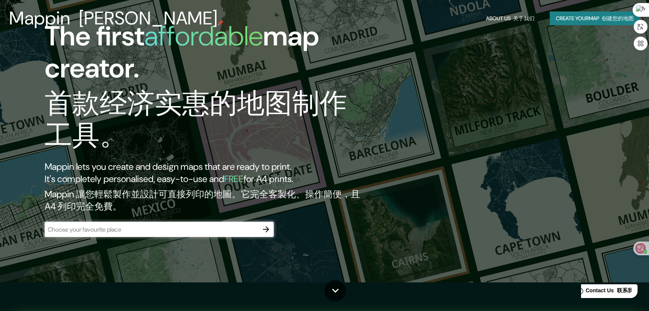
scroll to position [0, 0]
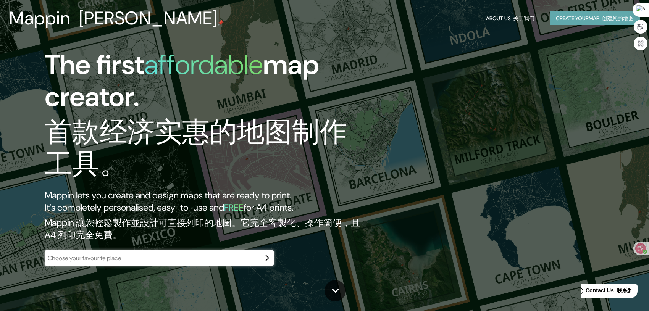
click at [560, 21] on button "Create your map 创建您的地图" at bounding box center [595, 18] width 90 height 14
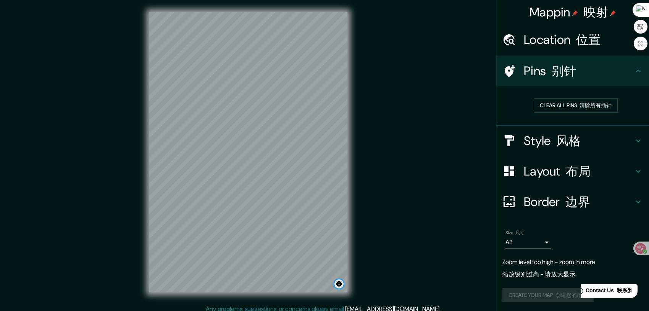
click at [338, 283] on button "Toggle attribution" at bounding box center [338, 283] width 9 height 9
click at [338, 284] on button "Toggle attribution" at bounding box center [338, 283] width 9 height 9
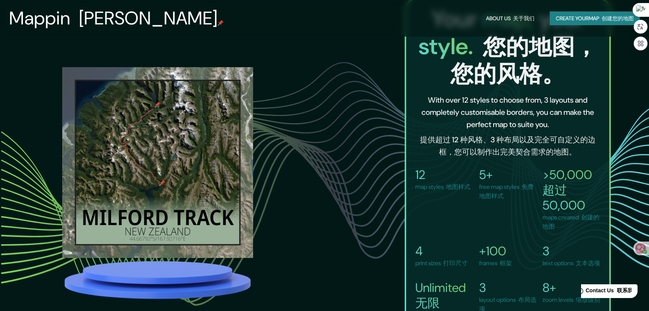
scroll to position [819, 0]
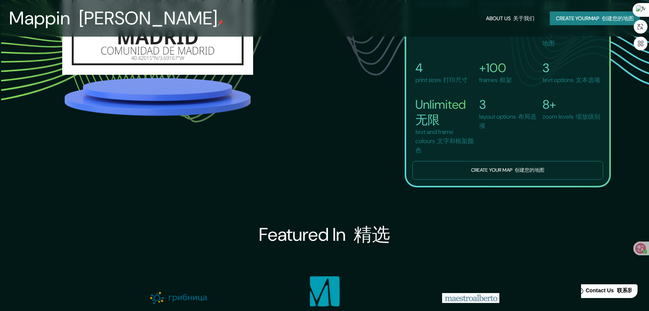
click at [499, 180] on button "Create your map 创建您的地图" at bounding box center [507, 170] width 191 height 19
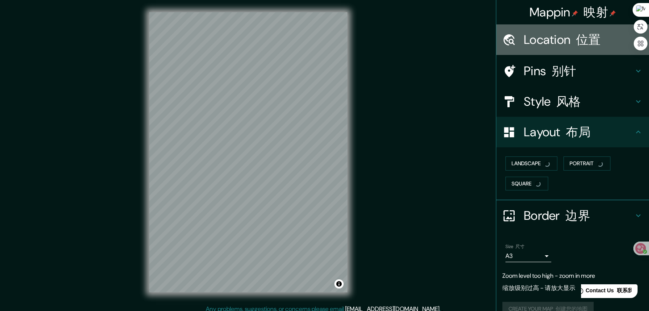
click at [609, 40] on h4 "Location 位置" at bounding box center [579, 39] width 110 height 15
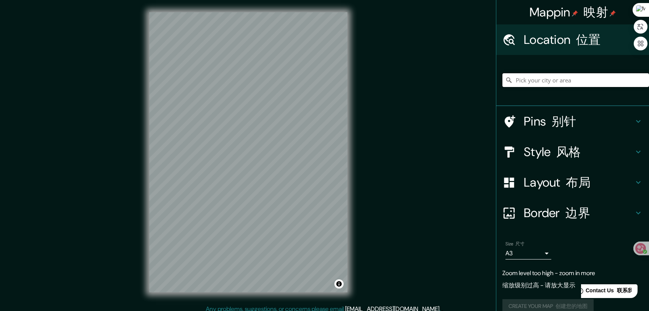
click at [544, 82] on input "Pick your city or area" at bounding box center [575, 80] width 147 height 14
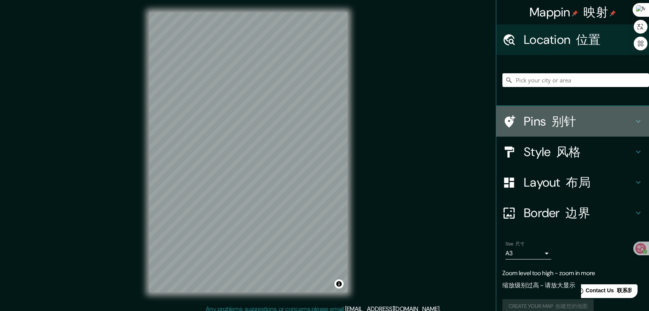
click at [634, 122] on icon at bounding box center [638, 121] width 9 height 9
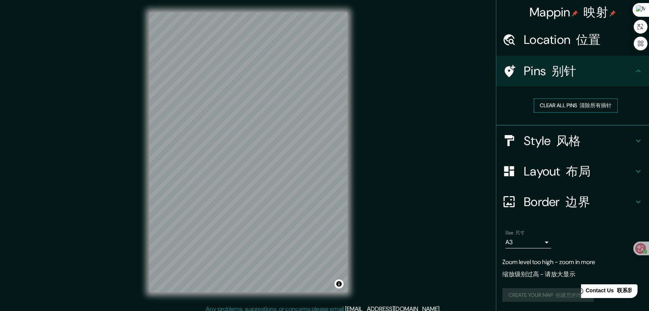
click at [577, 103] on button "Clear all pins 清除所有插针" at bounding box center [576, 106] width 84 height 14
click at [577, 106] on button "Clear all pins 清除所有插针" at bounding box center [576, 106] width 84 height 14
